Goal: Task Accomplishment & Management: Use online tool/utility

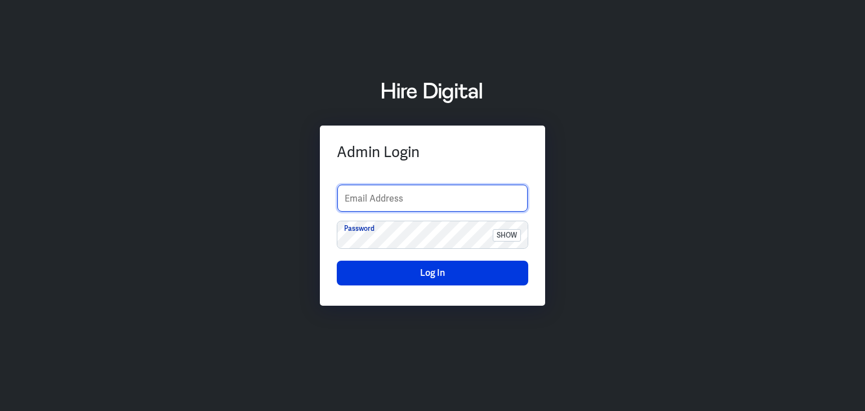
click at [371, 195] on input "text" at bounding box center [432, 198] width 190 height 27
type input "finance-admin"
click at [789, 133] on div "Admin Login finance-admin Email Address Password show Log In" at bounding box center [432, 205] width 865 height 279
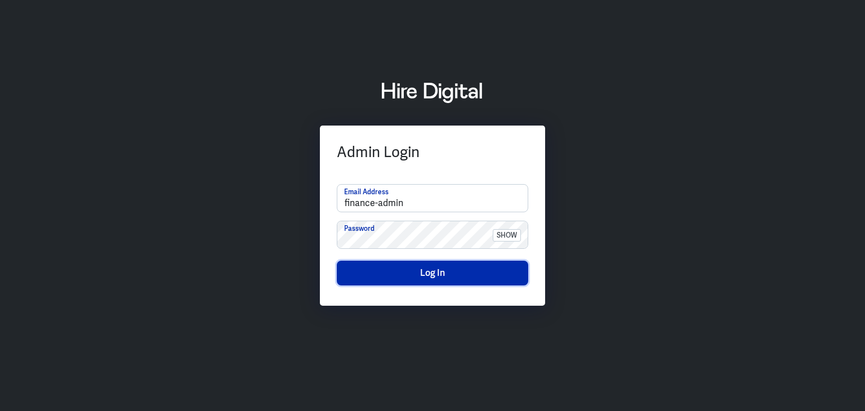
click at [426, 274] on button "Log In" at bounding box center [432, 273] width 191 height 25
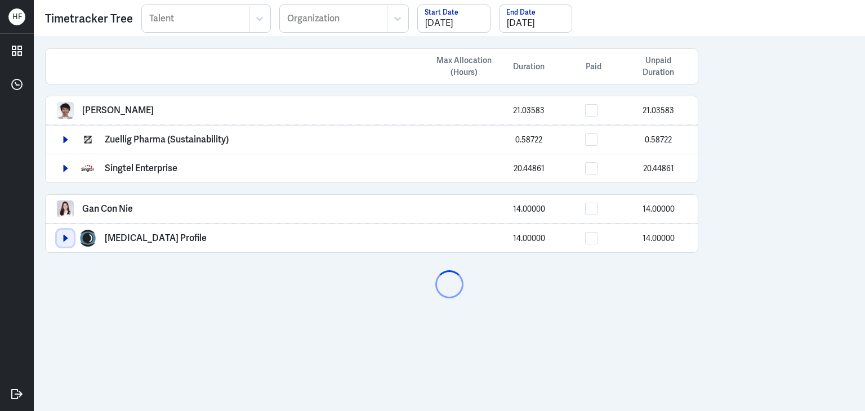
click at [66, 238] on icon "button" at bounding box center [66, 238] width 5 height 7
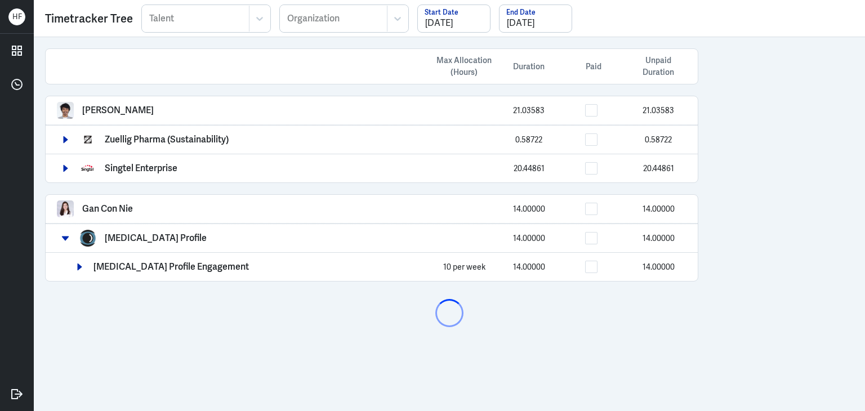
click at [153, 279] on div "Myopia Profile Engagement 10 per week 14.00000 14.00000" at bounding box center [372, 266] width 652 height 29
click at [155, 264] on p "Myopia Profile Engagement" at bounding box center [170, 267] width 155 height 10
click at [81, 270] on button "button" at bounding box center [79, 266] width 17 height 17
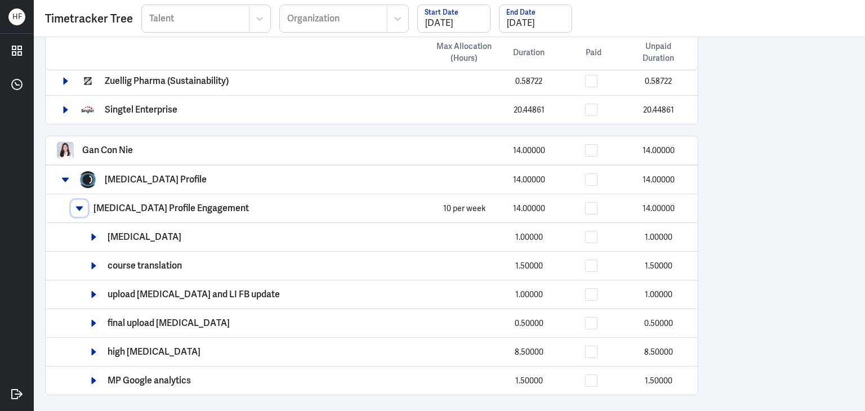
scroll to position [59, 0]
click at [418, 154] on div "Gan Con Nie 14.00000 14.00000" at bounding box center [371, 149] width 629 height 17
click at [66, 180] on icon "button" at bounding box center [65, 179] width 8 height 8
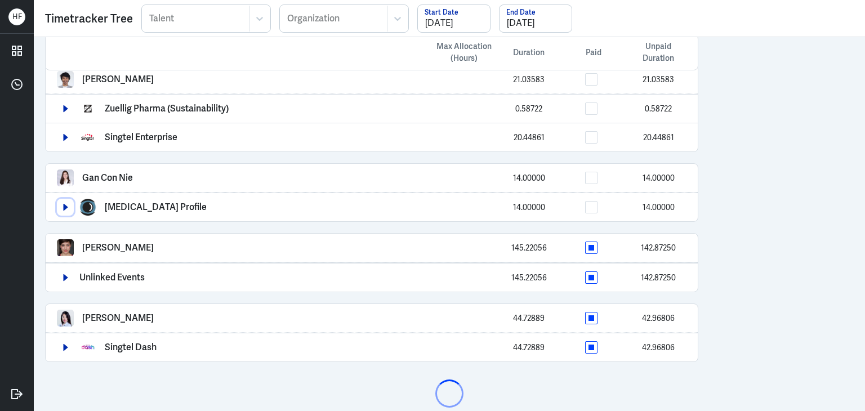
scroll to position [31, 0]
drag, startPoint x: 861, startPoint y: 194, endPoint x: 864, endPoint y: 252, distance: 57.5
click at [864, 252] on div "Max Allocation (Hours) Duration Paid Unpaid Duration Arief Bahari 21.03583 21.0…" at bounding box center [449, 224] width 831 height 374
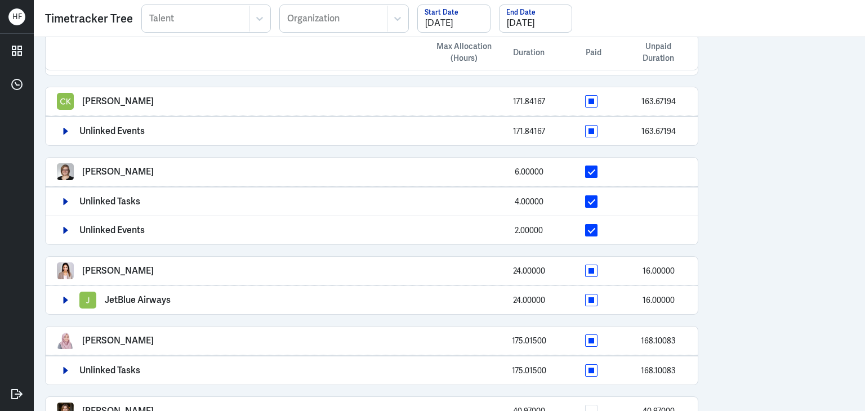
scroll to position [647, 0]
